Goal: Task Accomplishment & Management: Manage account settings

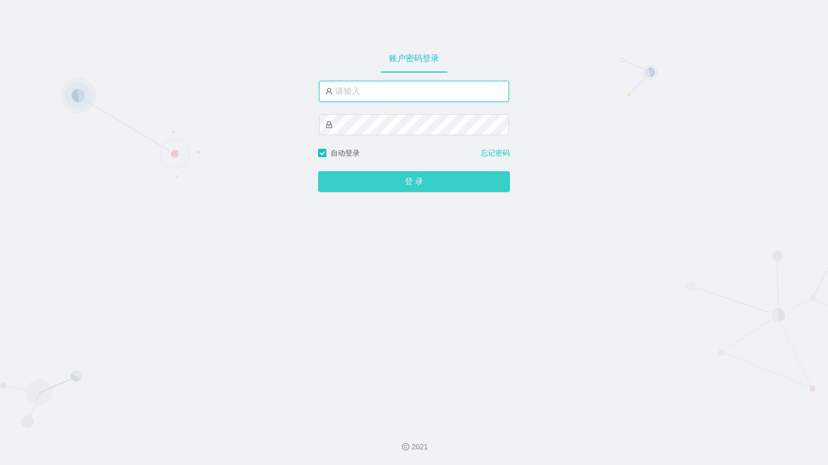
type input "admin"
click at [406, 190] on button "登 录" at bounding box center [414, 181] width 192 height 21
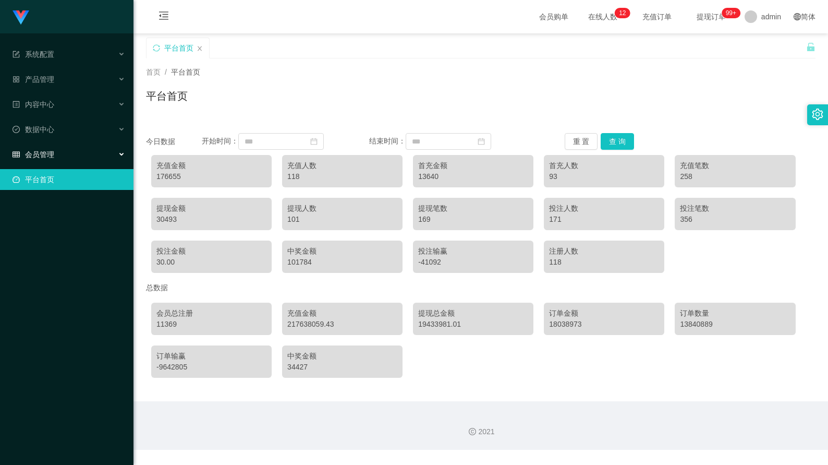
click at [64, 152] on div "会员管理" at bounding box center [66, 154] width 133 height 21
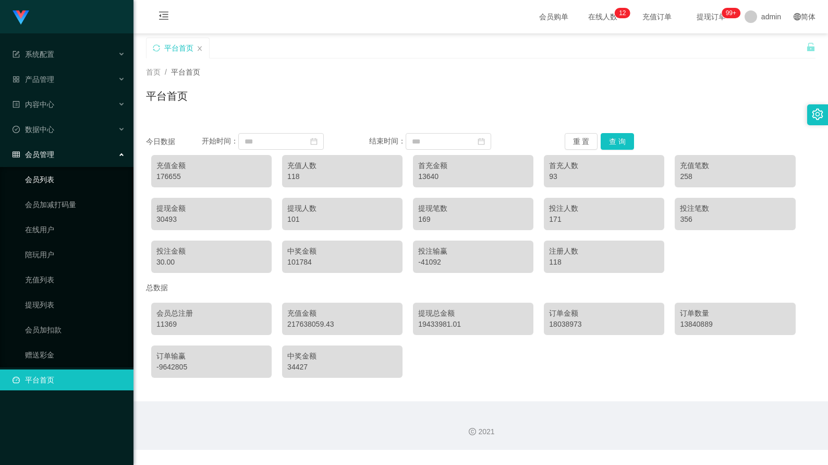
click at [65, 181] on link "会员列表" at bounding box center [75, 179] width 100 height 21
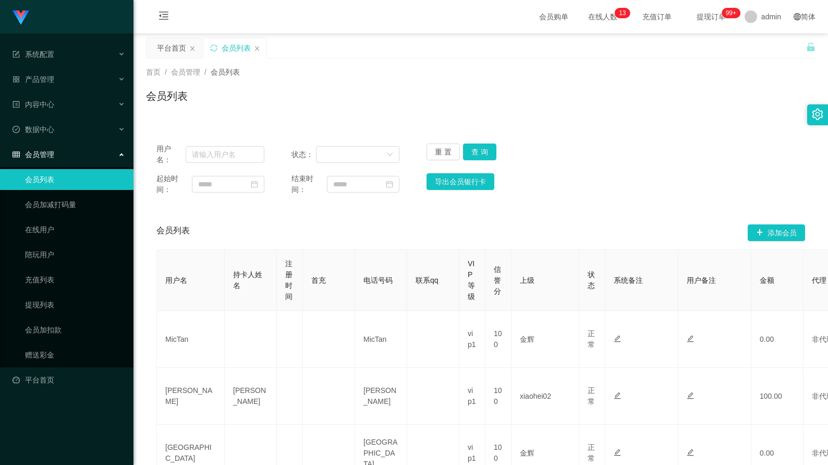
click at [261, 50] on div "会员列表" at bounding box center [235, 48] width 63 height 20
click at [257, 49] on icon "图标: close" at bounding box center [257, 48] width 4 height 5
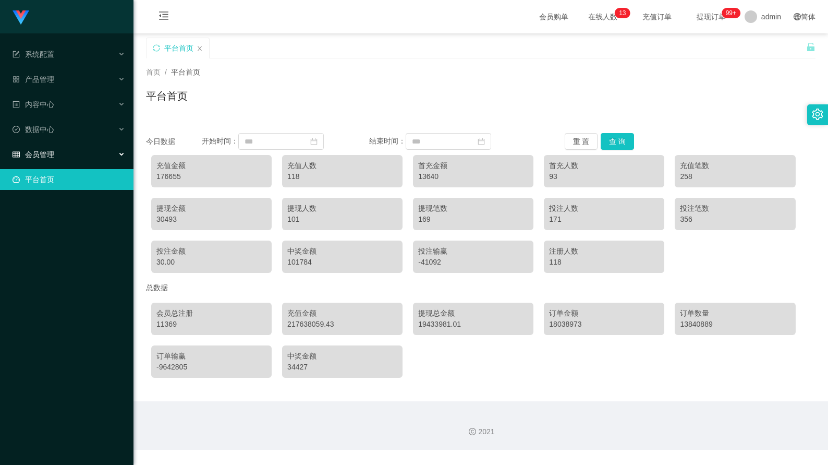
click at [115, 157] on div "会员管理" at bounding box center [66, 154] width 133 height 21
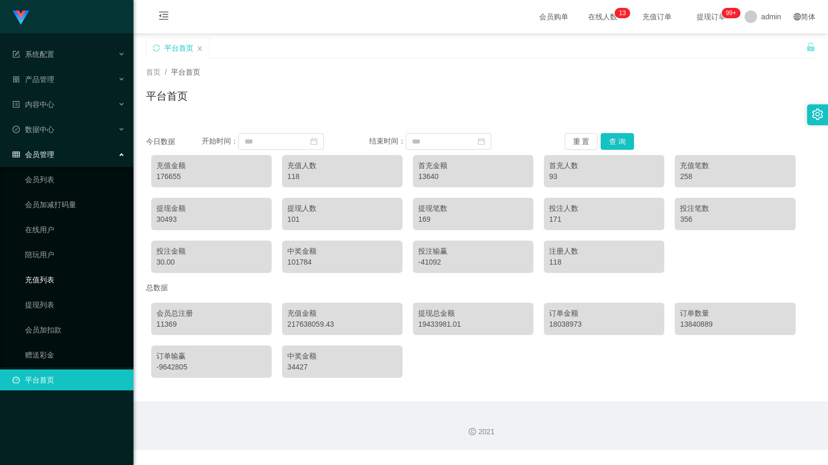
click at [84, 275] on link "充值列表" at bounding box center [75, 279] width 100 height 21
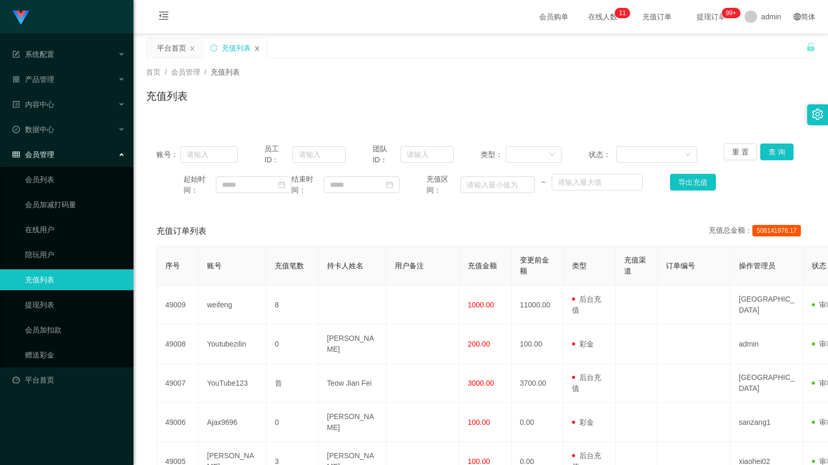
click at [254, 49] on icon "图标: close" at bounding box center [257, 48] width 6 height 6
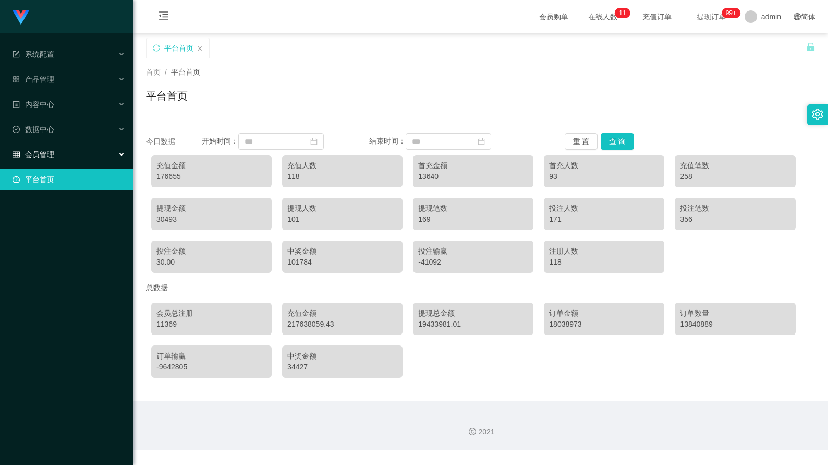
click at [108, 154] on div "会员管理" at bounding box center [66, 154] width 133 height 21
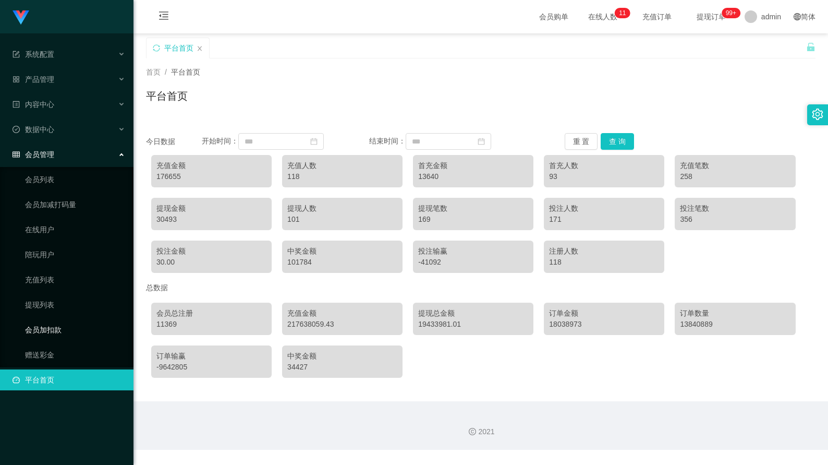
click at [65, 329] on link "会员加扣款" at bounding box center [75, 329] width 100 height 21
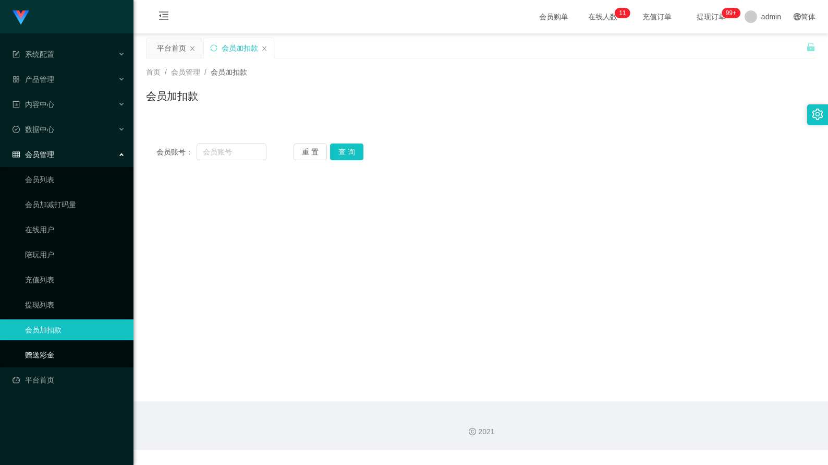
click at [58, 350] on link "赠送彩金" at bounding box center [75, 354] width 100 height 21
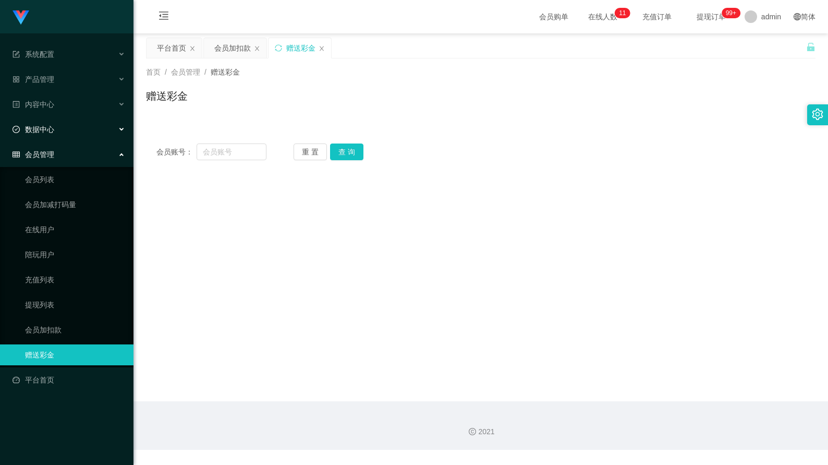
click at [76, 128] on div "数据中心" at bounding box center [66, 129] width 133 height 21
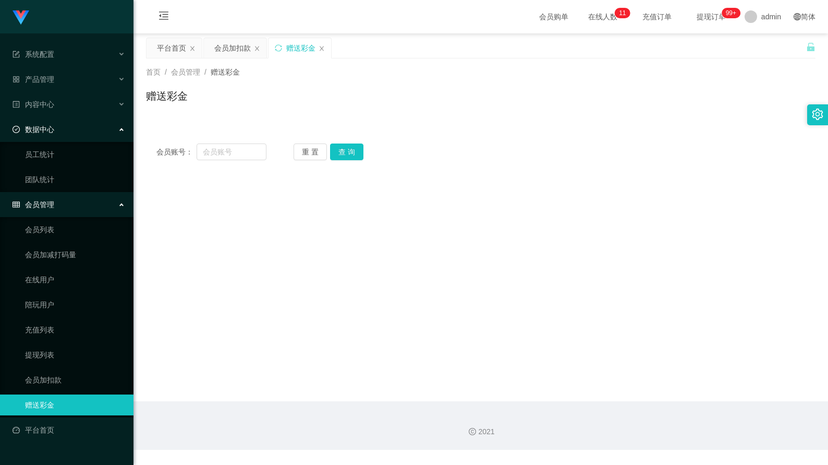
click at [70, 129] on div "数据中心" at bounding box center [66, 129] width 133 height 21
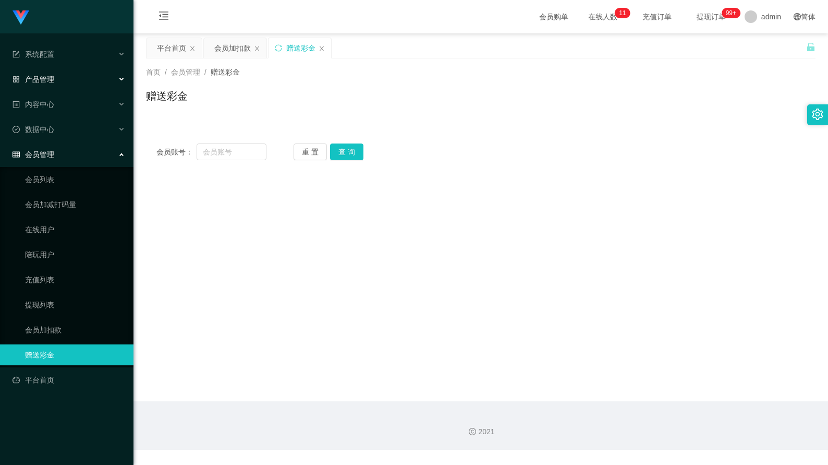
click at [88, 82] on div "产品管理" at bounding box center [66, 79] width 133 height 21
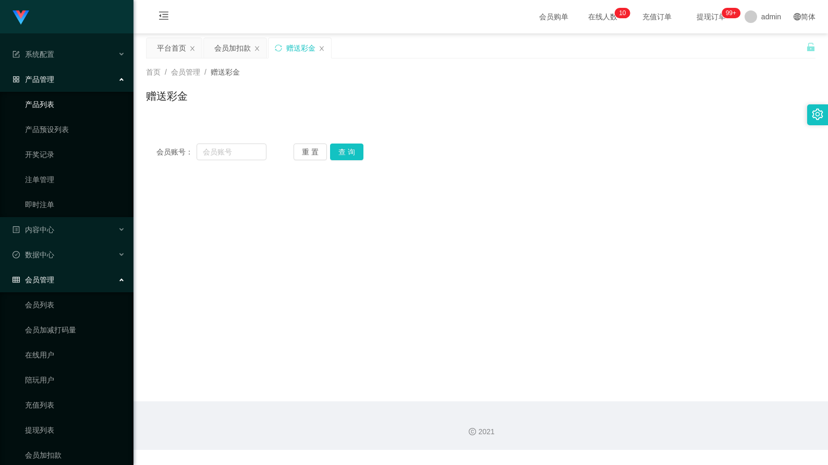
click at [68, 104] on link "产品列表" at bounding box center [75, 104] width 100 height 21
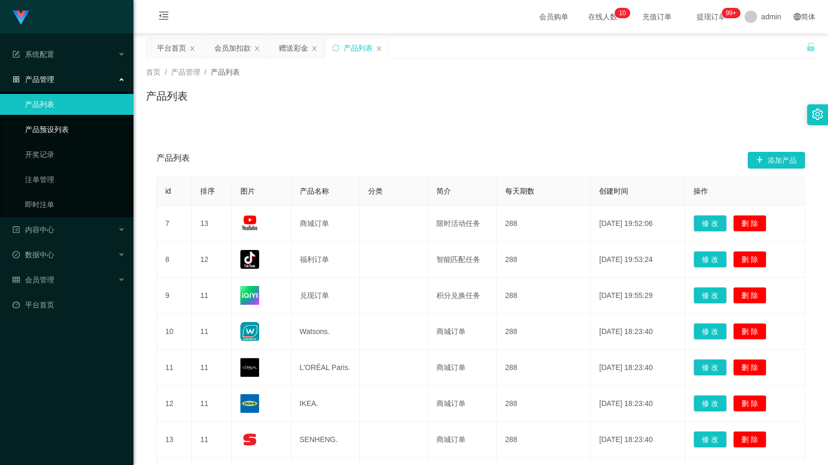
click at [71, 128] on link "产品预设列表" at bounding box center [75, 129] width 100 height 21
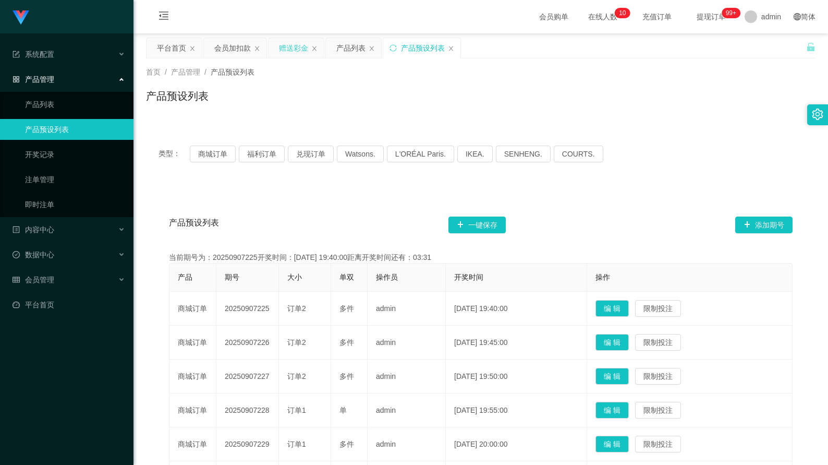
click at [286, 47] on div "赠送彩金" at bounding box center [293, 48] width 29 height 20
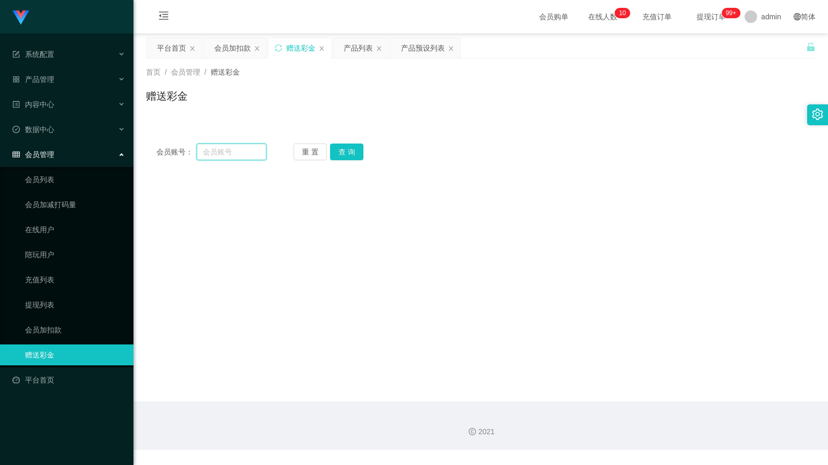
click at [218, 149] on input "text" at bounding box center [232, 151] width 70 height 17
click at [345, 158] on button "查 询" at bounding box center [346, 151] width 33 height 17
click at [364, 50] on div "产品列表" at bounding box center [358, 48] width 29 height 20
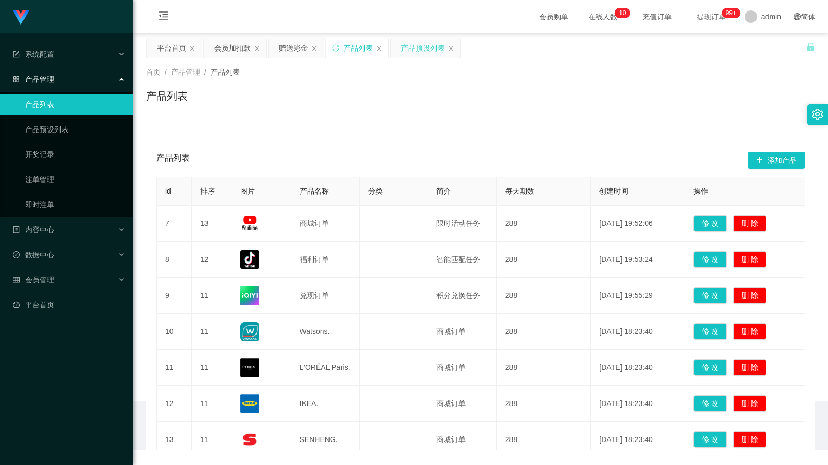
click at [409, 49] on div "产品预设列表" at bounding box center [423, 48] width 44 height 20
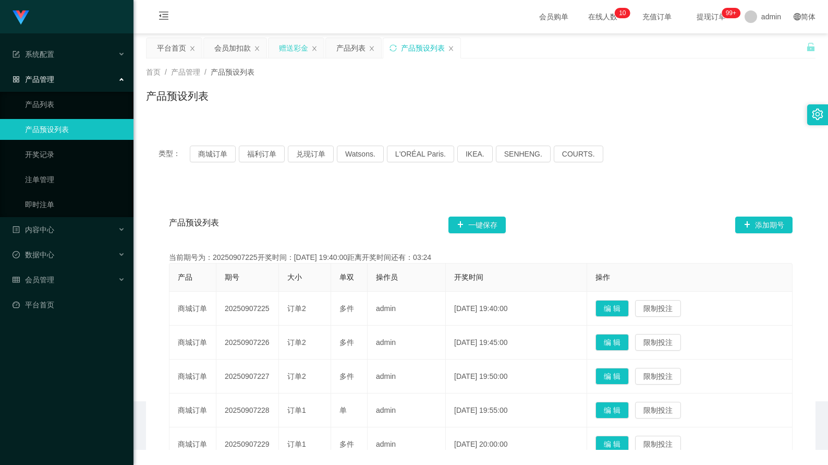
click at [288, 50] on div "赠送彩金" at bounding box center [293, 48] width 29 height 20
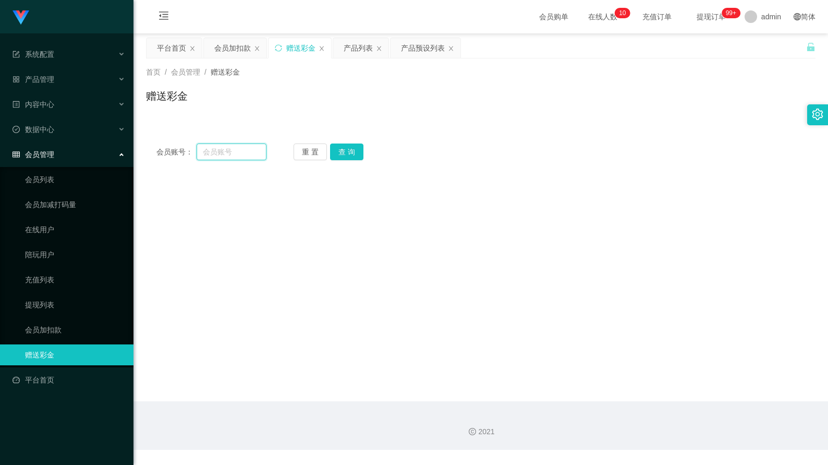
click at [238, 156] on input "text" at bounding box center [232, 151] width 70 height 17
type input "123"
click at [353, 154] on button "查 询" at bounding box center [346, 151] width 33 height 17
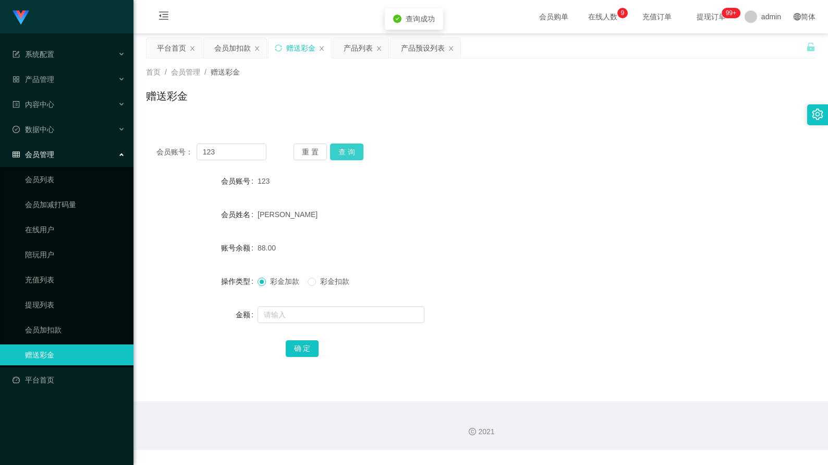
click at [353, 154] on button "查 询" at bounding box center [346, 151] width 33 height 17
click at [349, 162] on div "会员账号： 123 重 置 查 询 会员账号 123 会员姓名 [PERSON_NAME] 账号余额 88.00 操作类型 彩金加款 彩金扣款 金额 确 定" at bounding box center [481, 257] width 670 height 248
click at [354, 154] on button "查 询" at bounding box center [346, 151] width 33 height 17
click at [226, 55] on div "会员加扣款" at bounding box center [232, 48] width 37 height 20
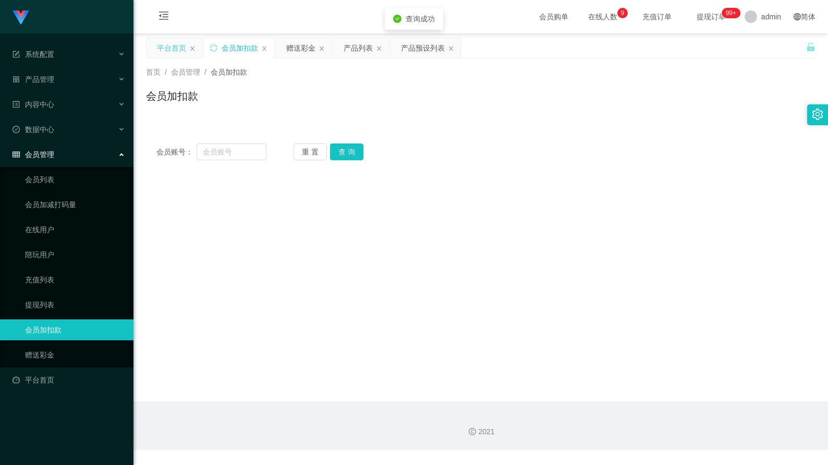
click at [179, 53] on div "平台首页" at bounding box center [171, 48] width 29 height 20
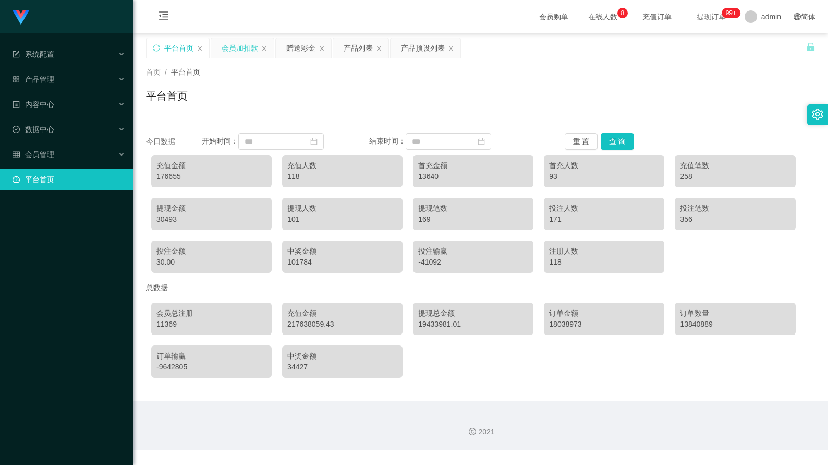
click at [246, 52] on div "会员加扣款" at bounding box center [240, 48] width 37 height 20
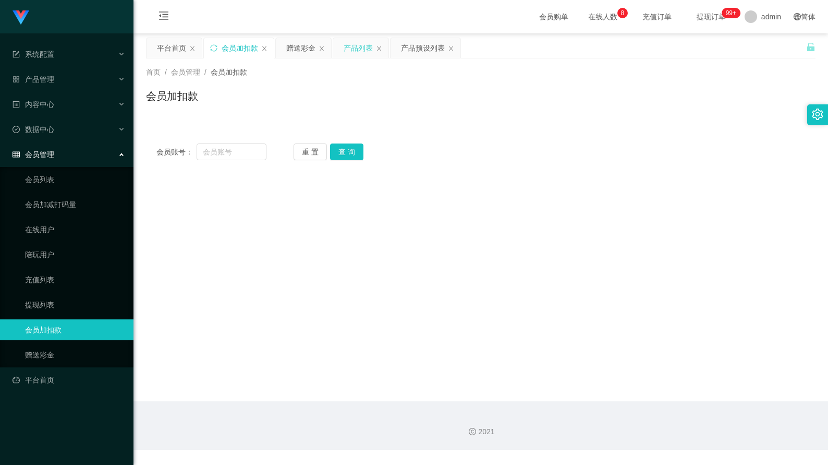
click at [362, 51] on div "产品列表" at bounding box center [358, 48] width 29 height 20
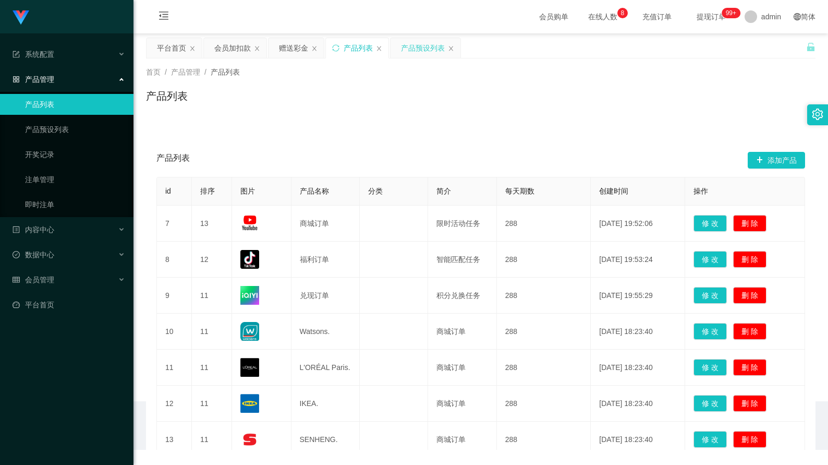
click at [423, 52] on div "产品预设列表" at bounding box center [423, 48] width 44 height 20
